Goal: Transaction & Acquisition: Purchase product/service

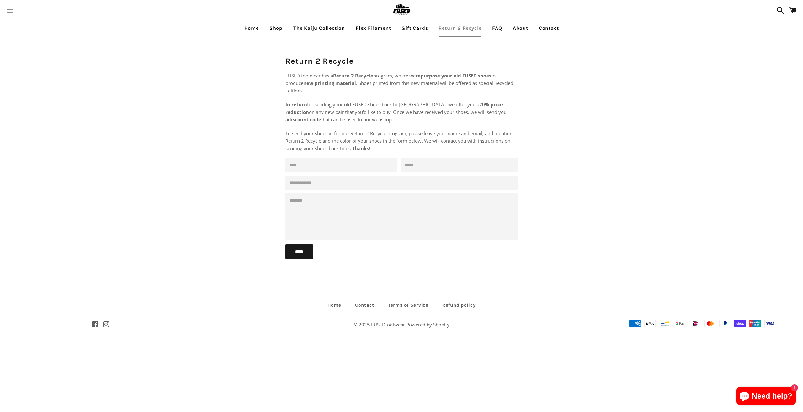
click at [249, 27] on link "Home" at bounding box center [252, 28] width 24 height 16
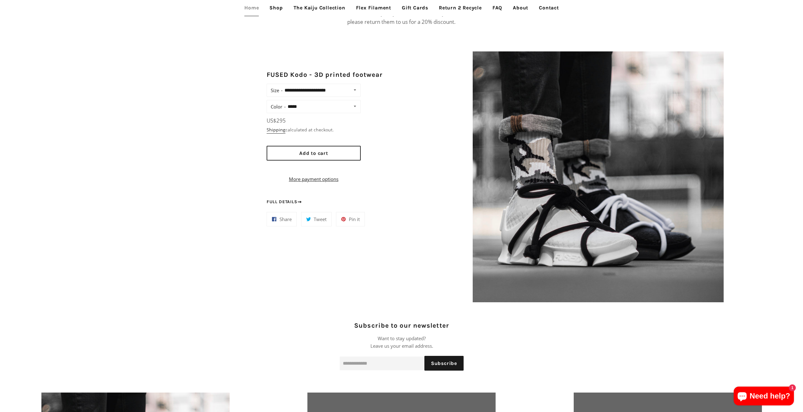
scroll to position [690, 0]
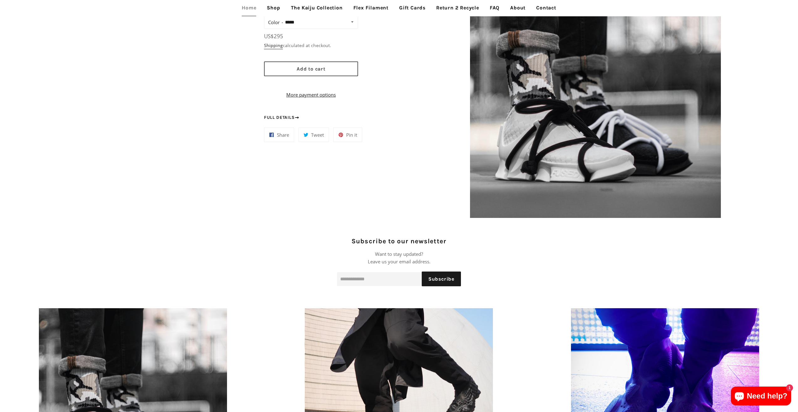
click at [336, 70] on button "Add to cart" at bounding box center [311, 68] width 94 height 15
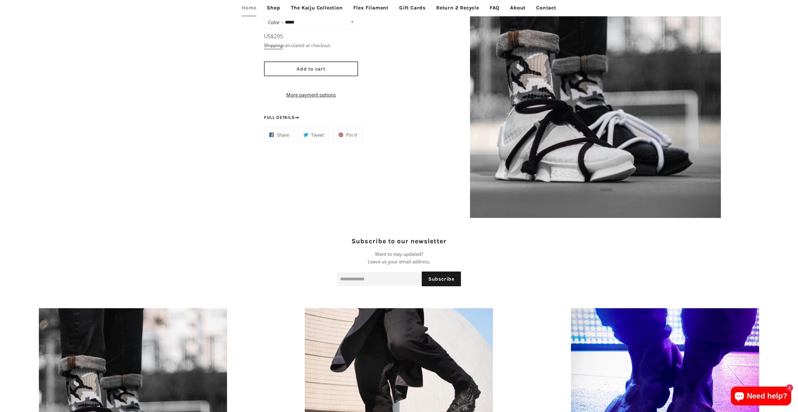
click at [331, 71] on button "Add to cart" at bounding box center [311, 68] width 94 height 15
